Goal: Information Seeking & Learning: Learn about a topic

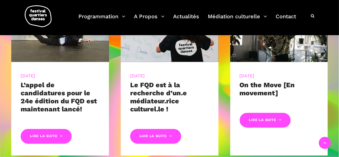
scroll to position [524, 0]
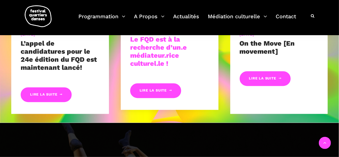
click at [156, 55] on link "Le FQD est à la recherche d’un.e médiateur.rice culturel.le !" at bounding box center [158, 51] width 57 height 32
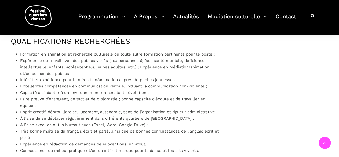
scroll to position [429, 0]
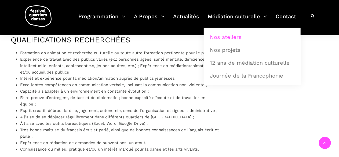
click at [227, 39] on link "Nos ateliers" at bounding box center [252, 37] width 91 height 12
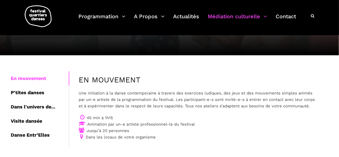
scroll to position [60, 0]
